Goal: Task Accomplishment & Management: Complete application form

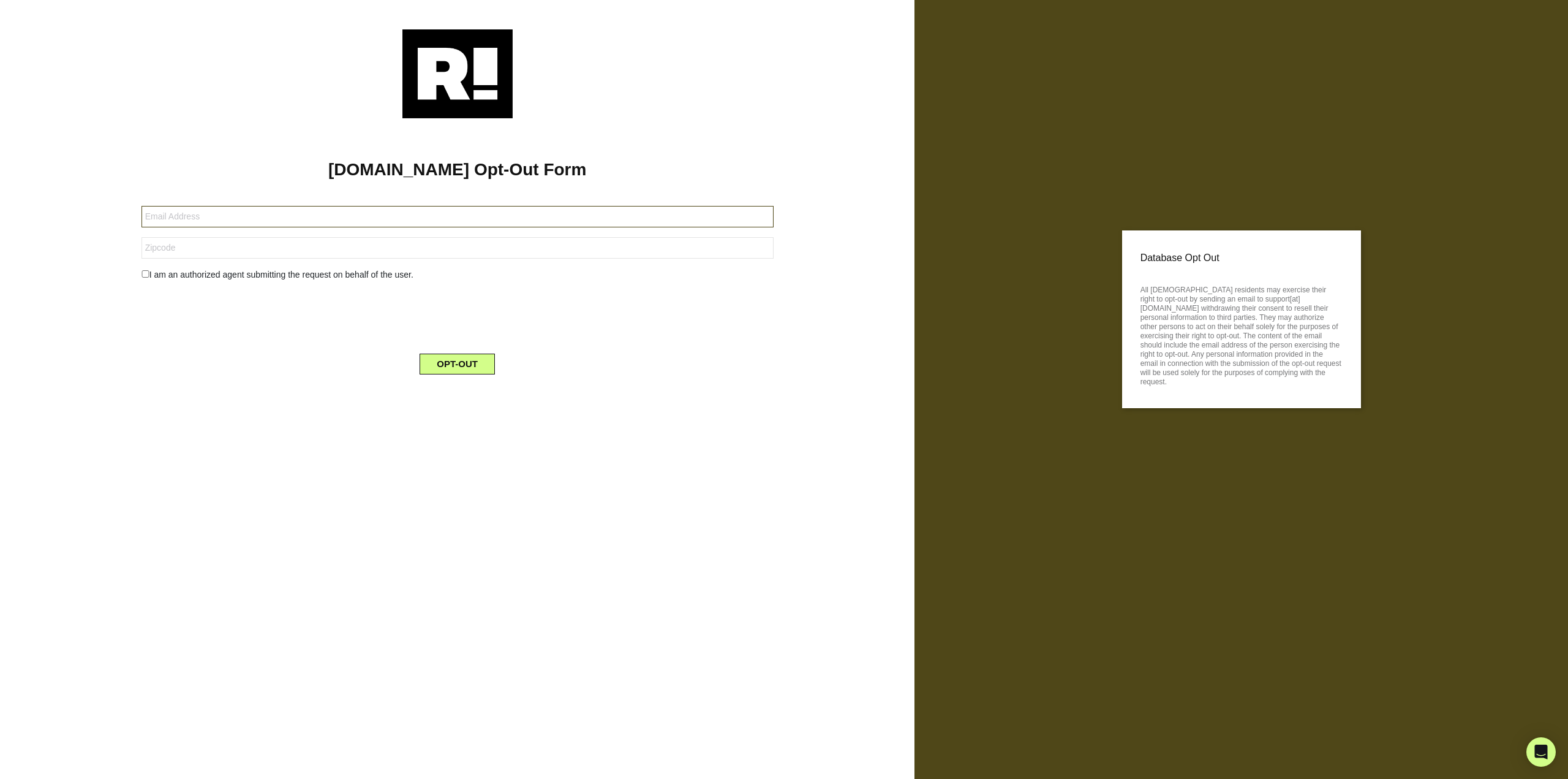
click at [325, 216] on input "text" at bounding box center [457, 216] width 632 height 21
type input "[PERSON_NAME][EMAIL_ADDRESS][PERSON_NAME][DOMAIN_NAME]"
type input "62243"
click at [141, 273] on input "checkbox" at bounding box center [145, 273] width 8 height 7
checkbox input "true"
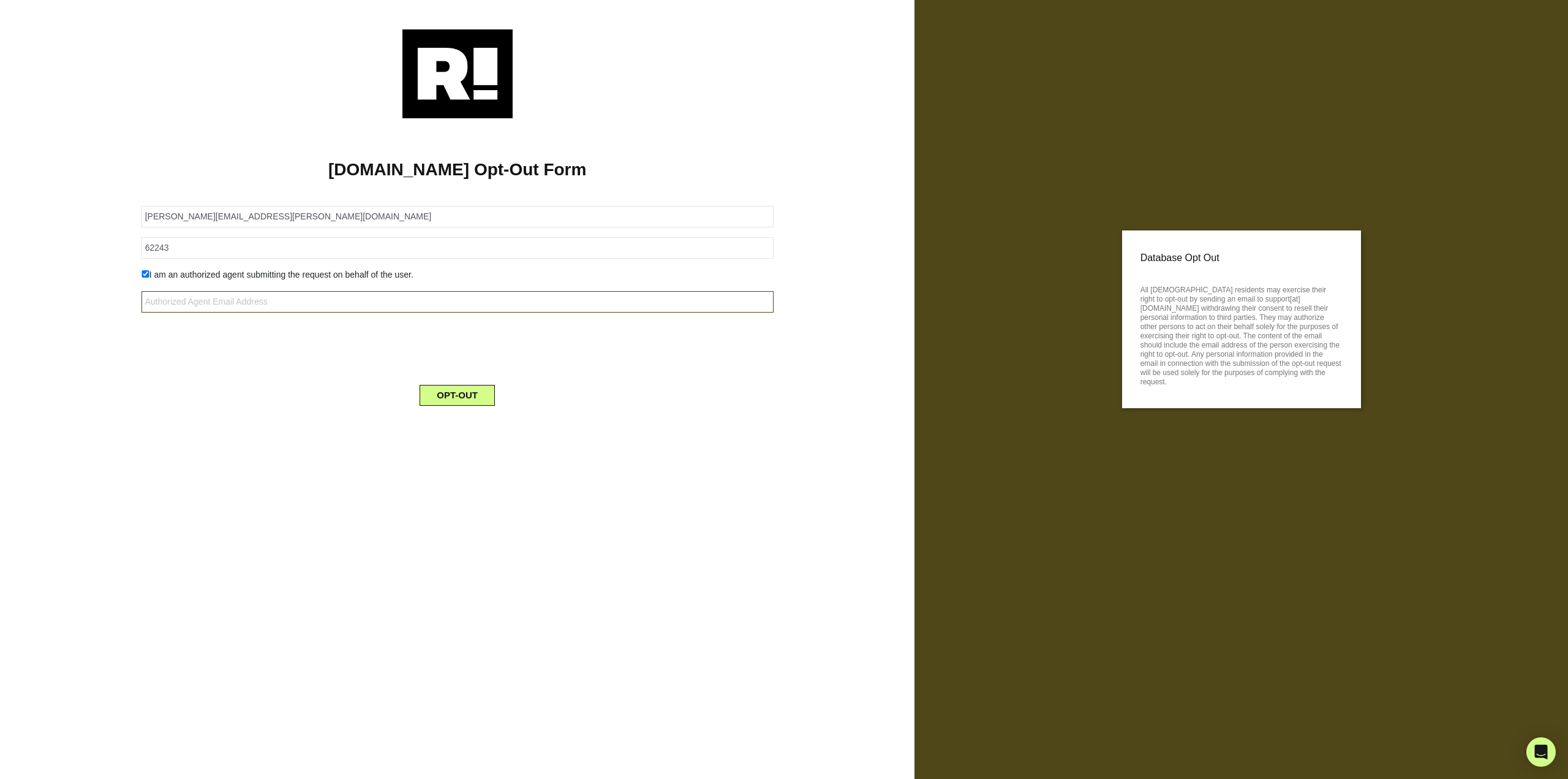
click at [244, 296] on input "text" at bounding box center [457, 302] width 632 height 21
type input "[EMAIL_ADDRESS][DOMAIN_NAME]"
click at [449, 396] on button "OPT-OUT" at bounding box center [457, 395] width 76 height 21
